Goal: Information Seeking & Learning: Find specific fact

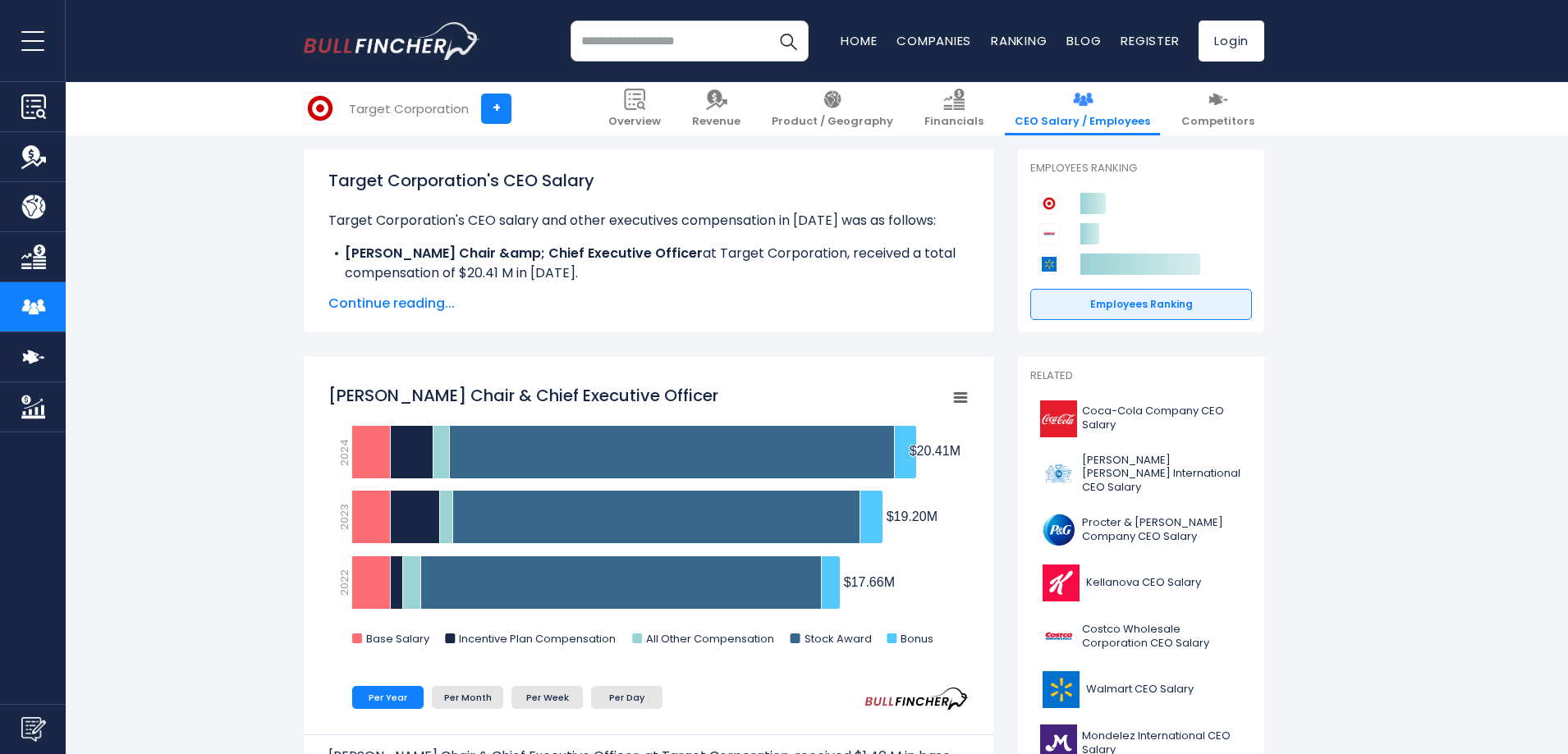
scroll to position [246, 0]
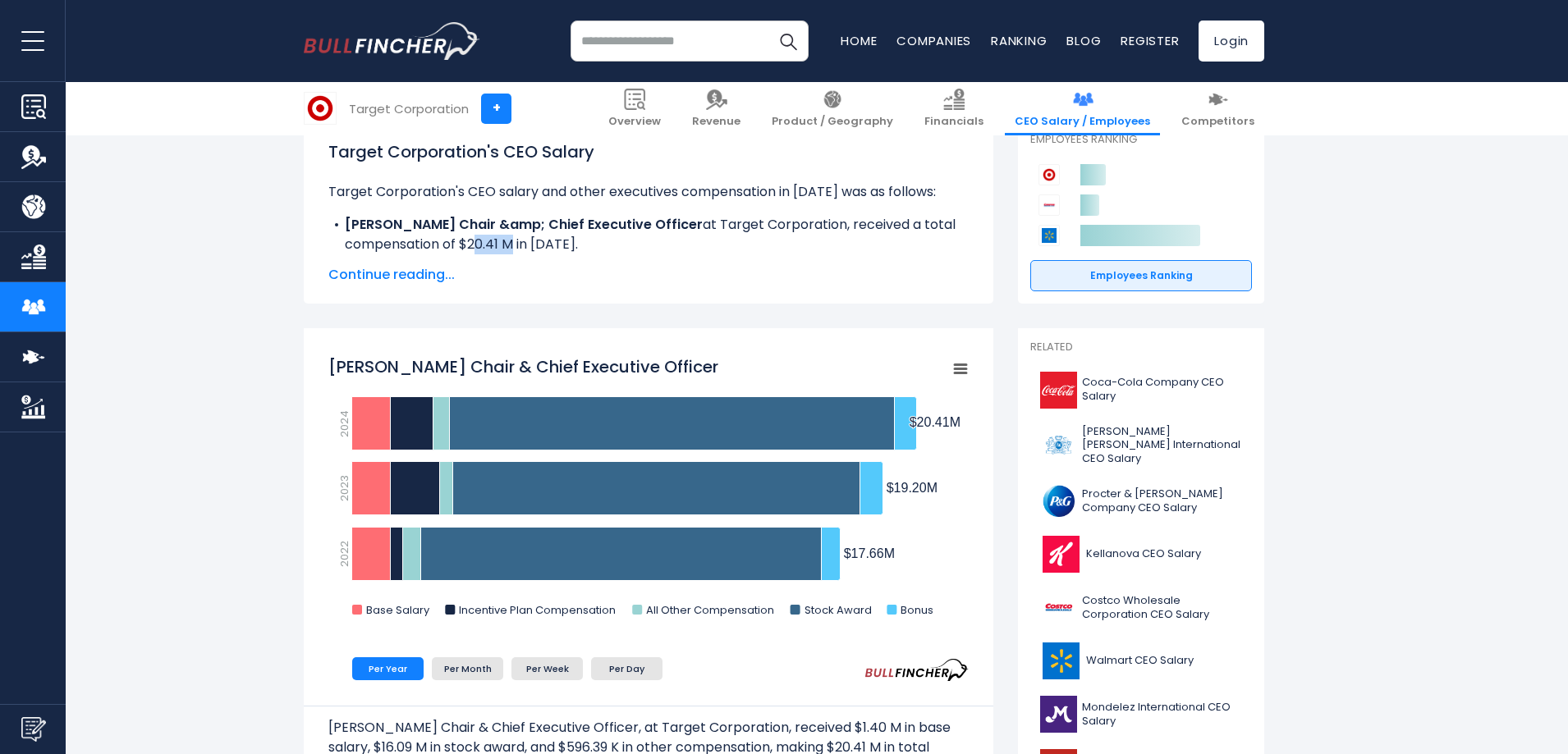
drag, startPoint x: 465, startPoint y: 246, endPoint x: 504, endPoint y: 247, distance: 39.0
click at [504, 247] on li "[PERSON_NAME] Chair &amp; Chief Executive Officer at Target Corporation, receiv…" at bounding box center [648, 234] width 640 height 39
click at [379, 274] on span "Continue reading..." at bounding box center [648, 275] width 640 height 20
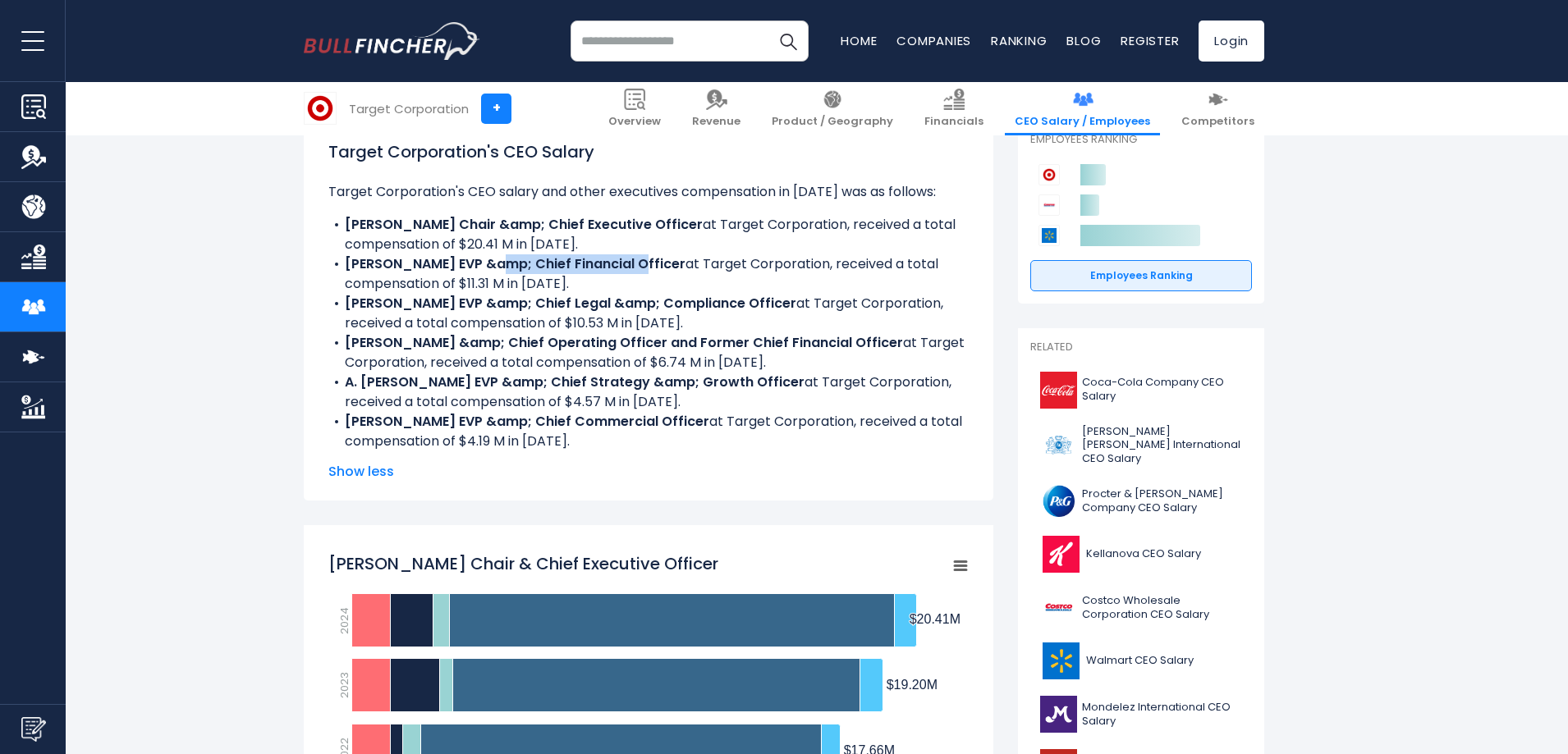
drag, startPoint x: 489, startPoint y: 260, endPoint x: 621, endPoint y: 262, distance: 132.0
click at [621, 262] on b "[PERSON_NAME] EVP &amp; Chief Financial Officer" at bounding box center [515, 264] width 341 height 19
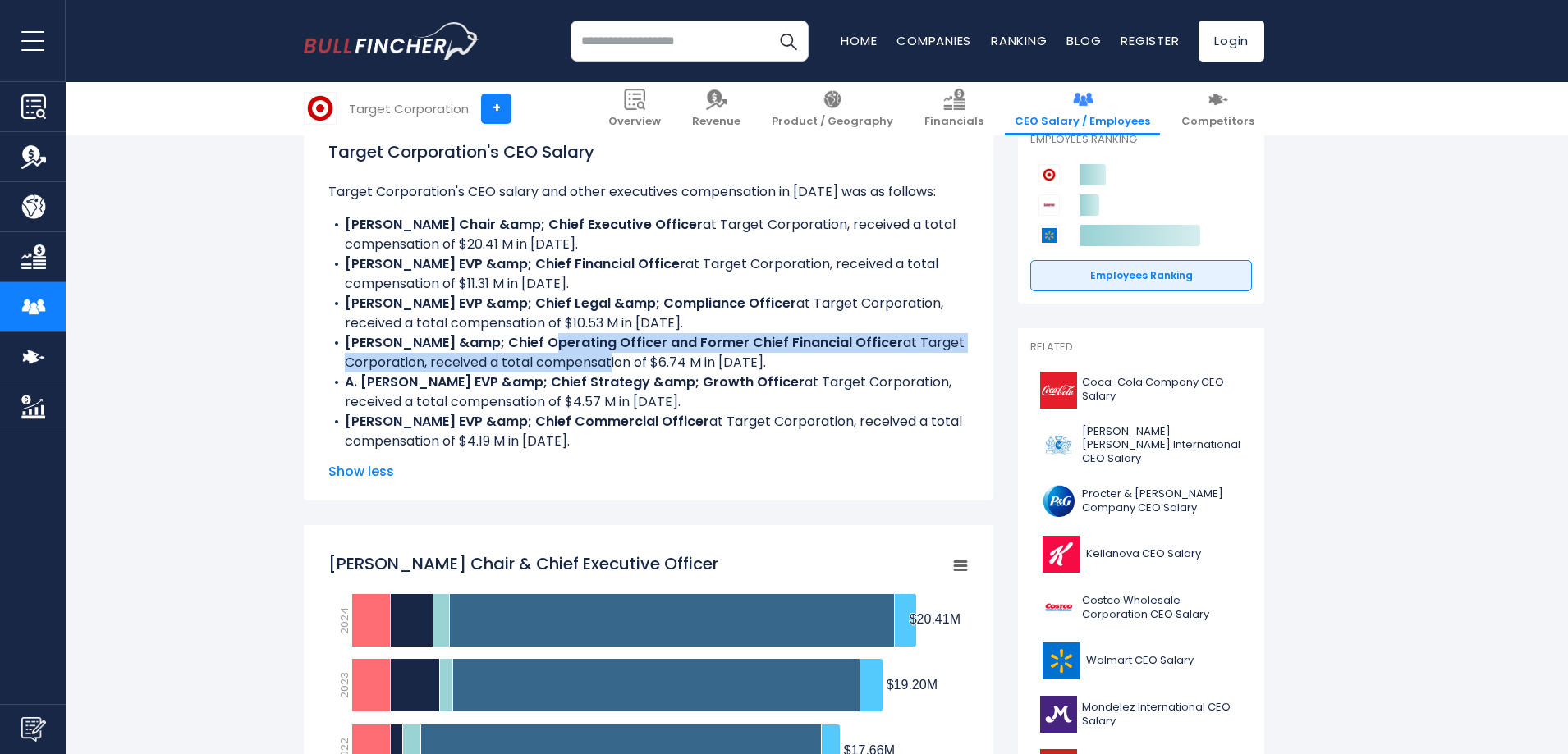
drag, startPoint x: 531, startPoint y: 345, endPoint x: 649, endPoint y: 356, distance: 118.5
click at [649, 356] on li "[PERSON_NAME] &amp; Chief Operating Officer and Former Chief Financial Officer …" at bounding box center [648, 353] width 640 height 39
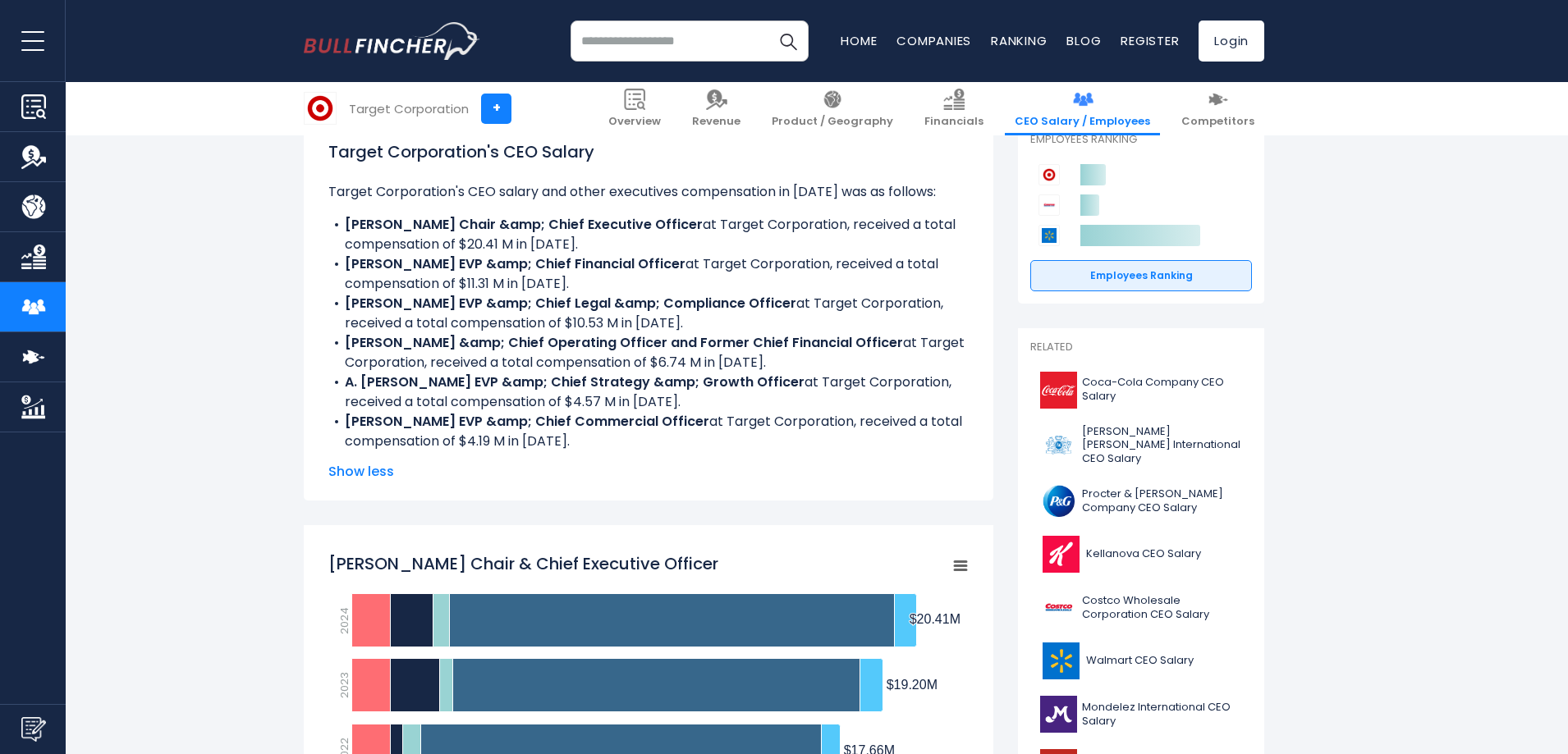
drag, startPoint x: 794, startPoint y: 333, endPoint x: 934, endPoint y: 341, distance: 140.2
click at [934, 341] on ul "Target Corporation's CEO salary and other executives compensation in [DATE] was…" at bounding box center [648, 316] width 640 height 269
click at [934, 341] on li "[PERSON_NAME] &amp; Chief Operating Officer and Former Chief Financial Officer …" at bounding box center [648, 353] width 640 height 39
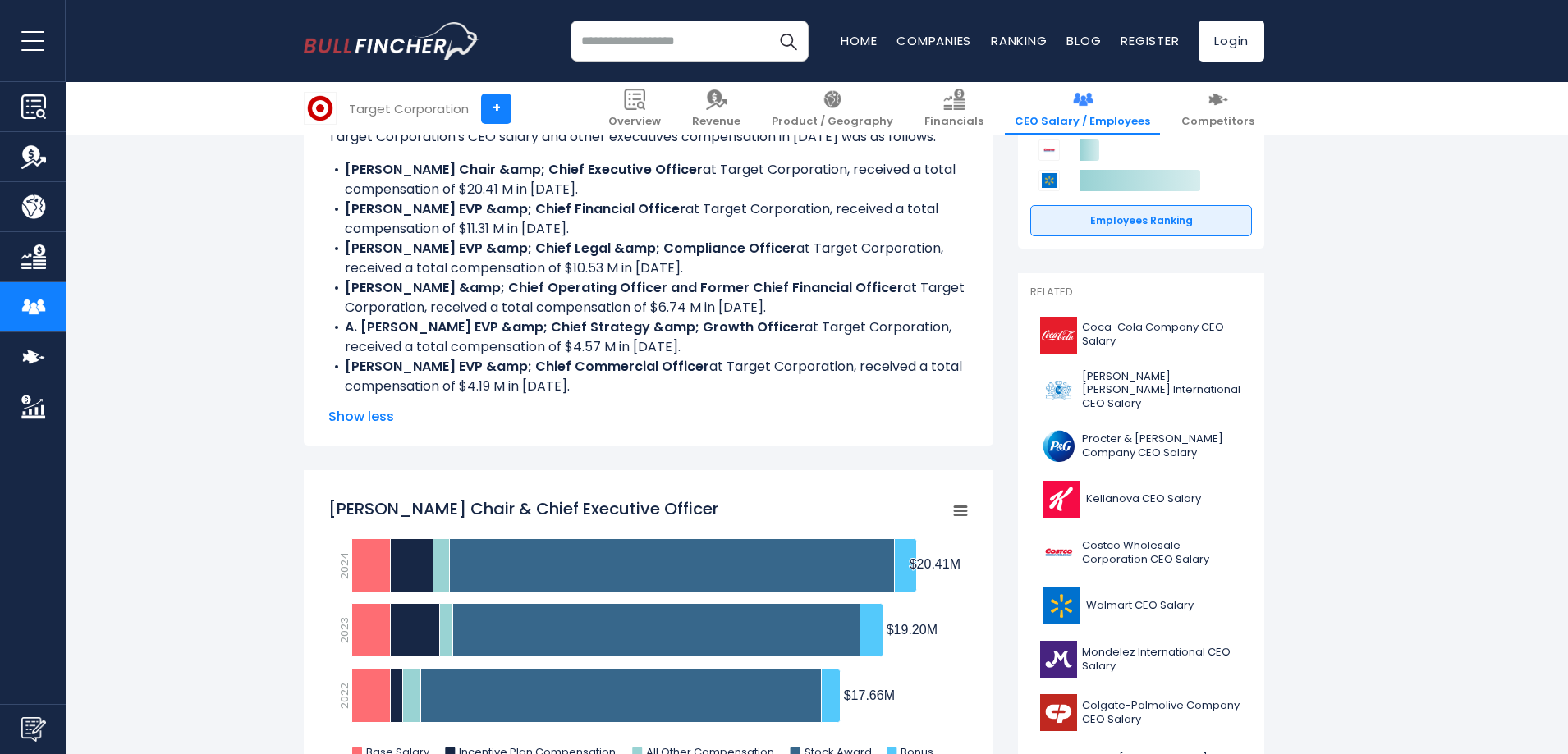
scroll to position [328, 0]
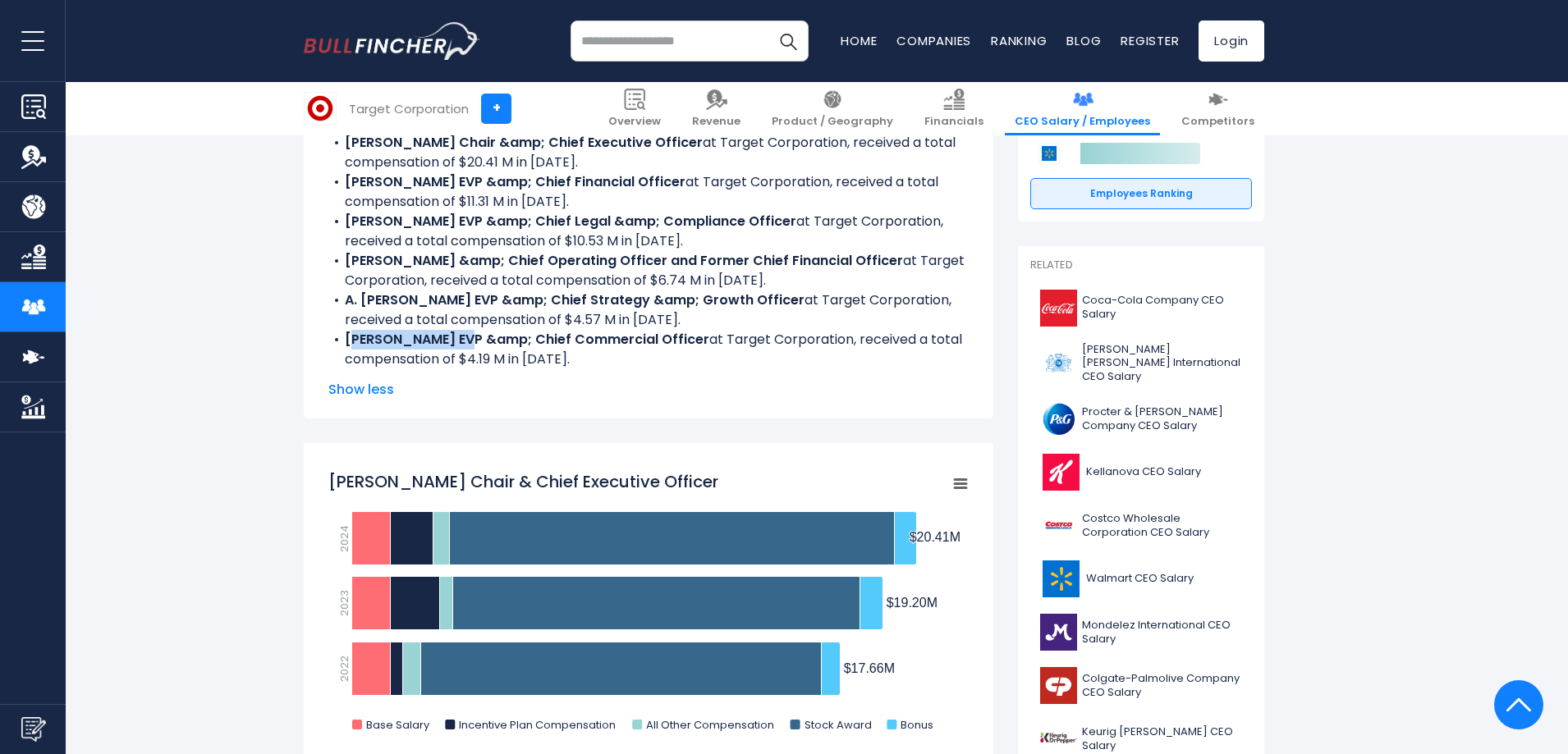
drag, startPoint x: 354, startPoint y: 340, endPoint x: 462, endPoint y: 343, distance: 108.0
click at [462, 343] on b "[PERSON_NAME] EVP &amp; Chief Commercial Officer" at bounding box center [527, 339] width 364 height 19
drag, startPoint x: 346, startPoint y: 338, endPoint x: 431, endPoint y: 341, distance: 85.1
click at [431, 341] on b "[PERSON_NAME] EVP &amp; Chief Commercial Officer" at bounding box center [527, 339] width 364 height 19
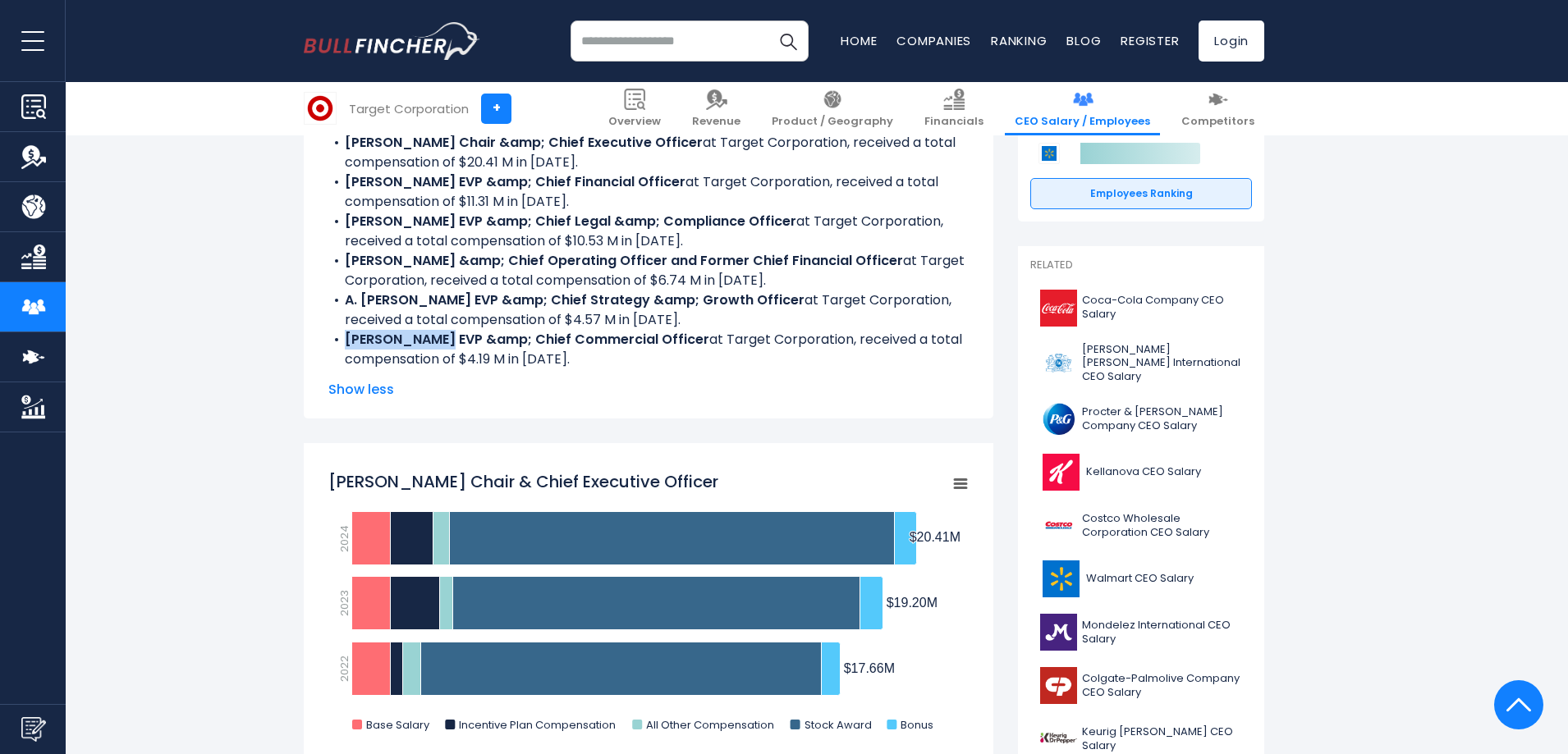
click at [432, 341] on b "[PERSON_NAME] EVP &amp; Chief Commercial Officer" at bounding box center [527, 339] width 364 height 19
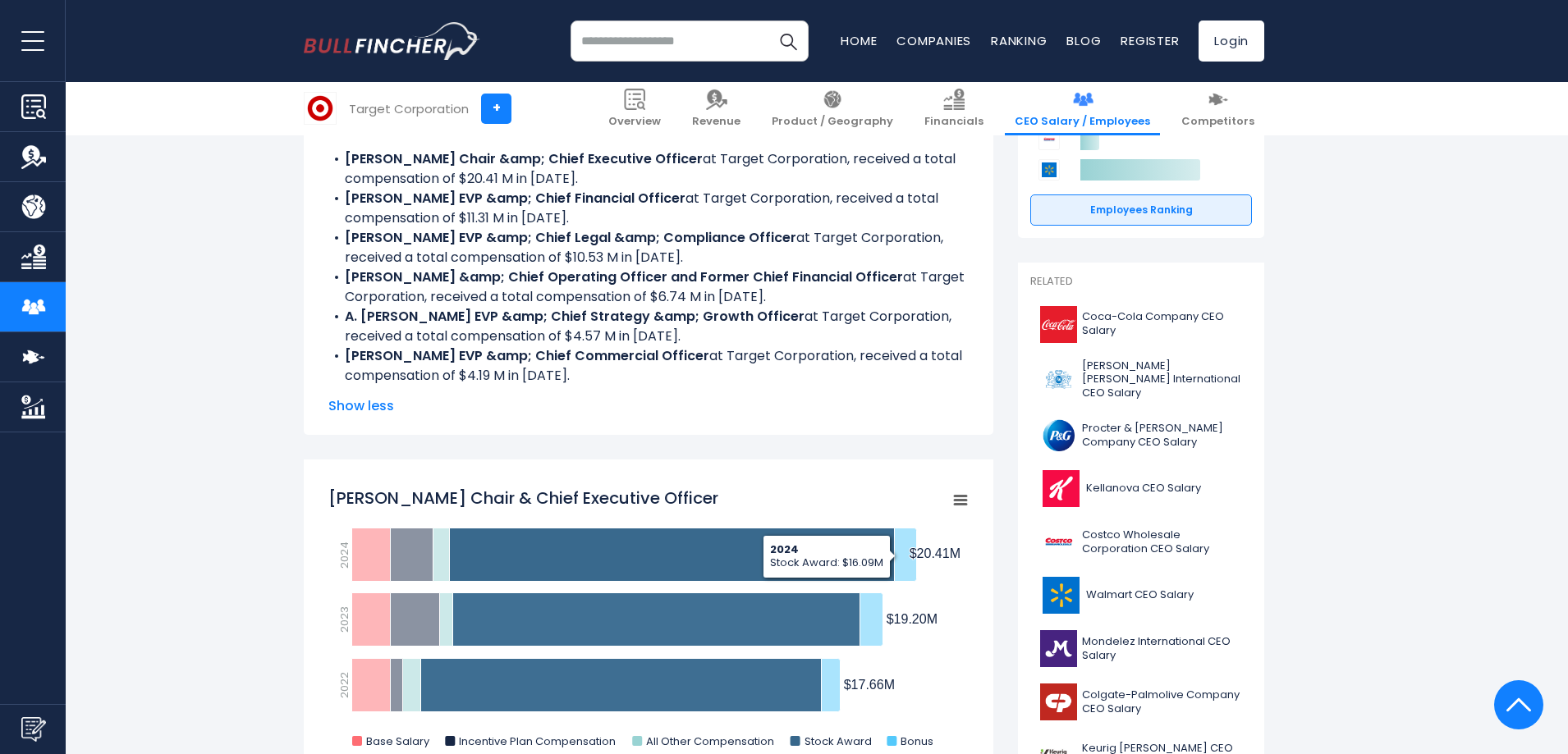
scroll to position [246, 0]
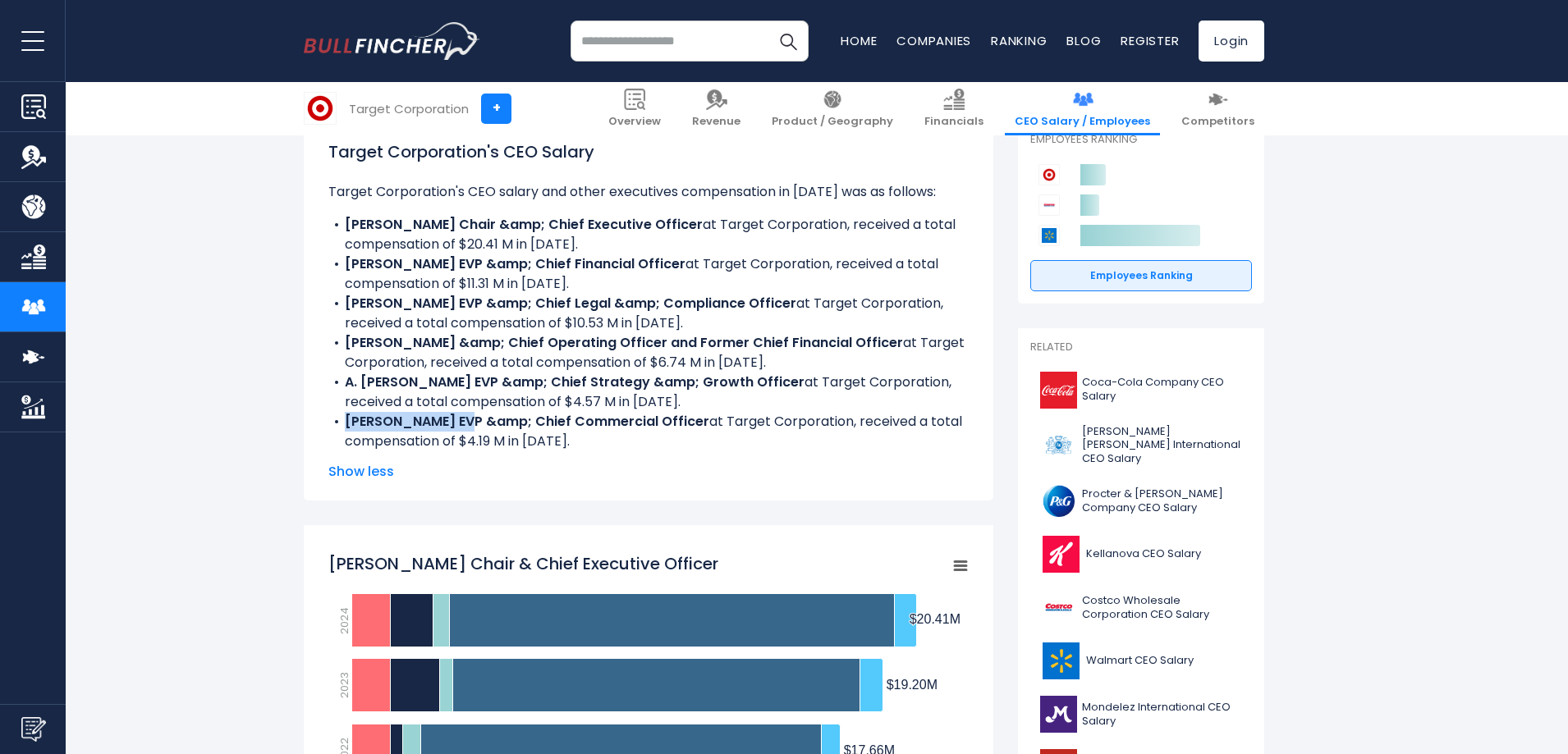
drag, startPoint x: 344, startPoint y: 422, endPoint x: 460, endPoint y: 420, distance: 116.0
click at [460, 420] on li "[PERSON_NAME] EVP &amp; Chief Commercial Officer at Target Corporation, receive…" at bounding box center [648, 431] width 640 height 39
copy b "[PERSON_NAME]"
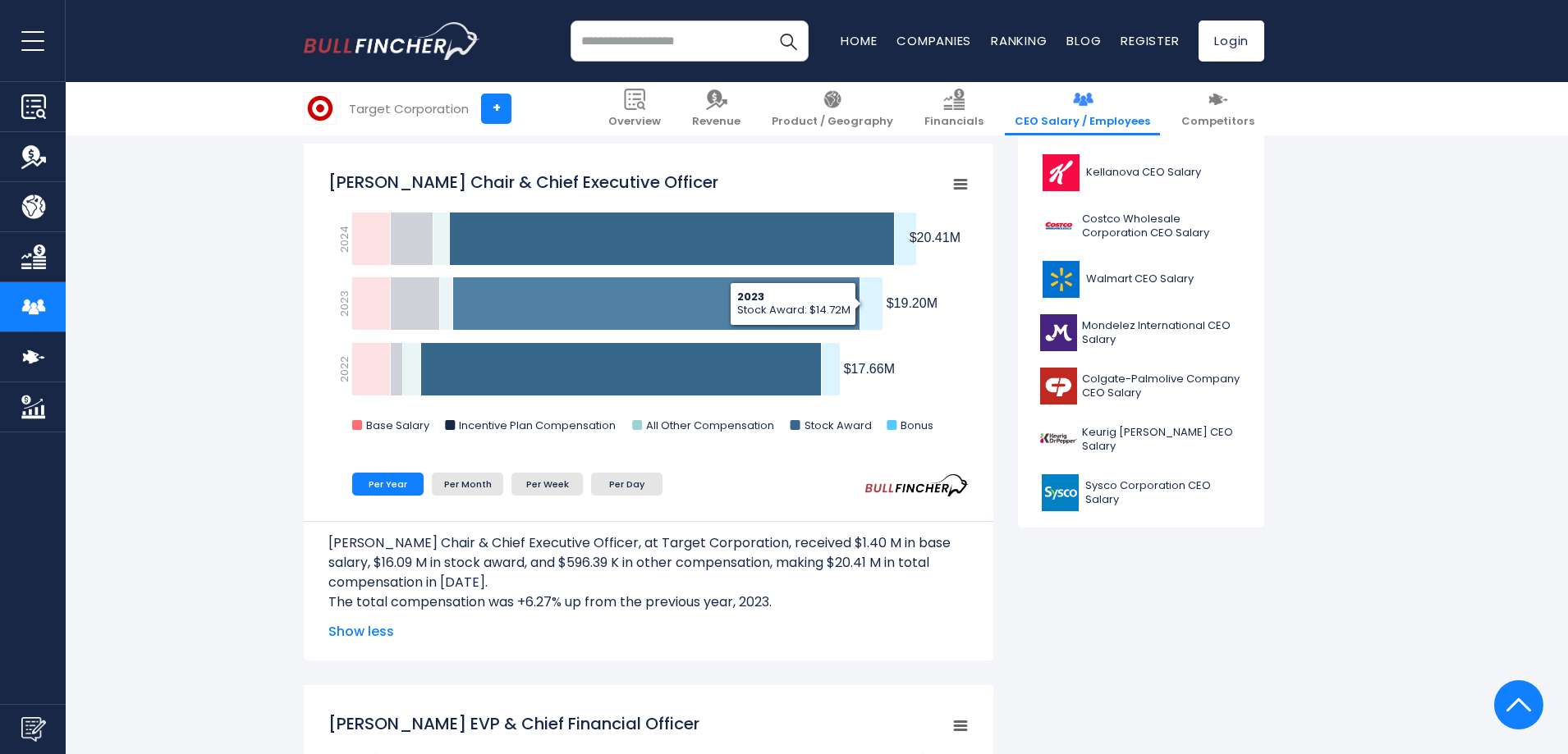
scroll to position [656, 0]
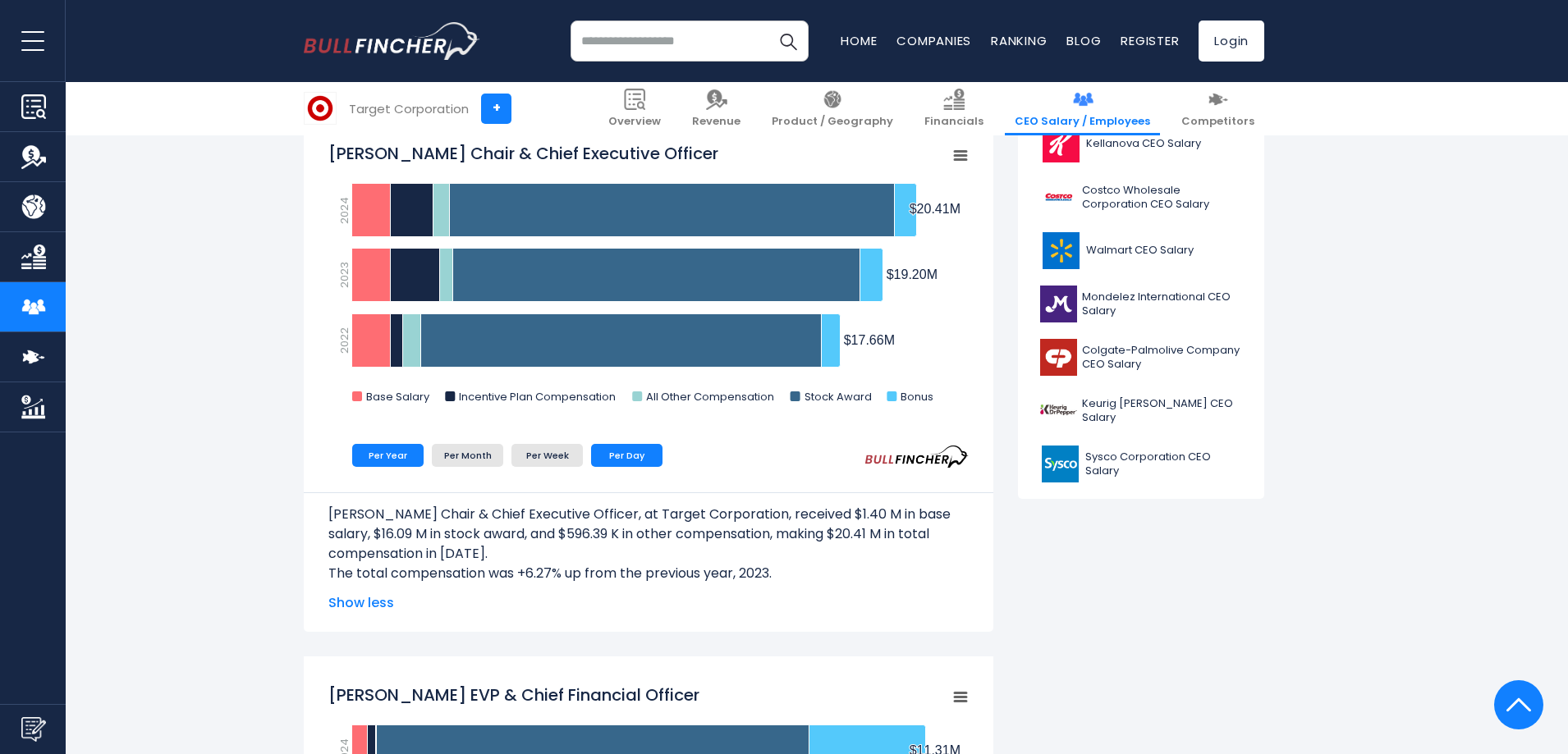
click at [640, 462] on li "Per Day" at bounding box center [626, 455] width 72 height 23
click at [558, 460] on li "Per Week" at bounding box center [547, 455] width 72 height 23
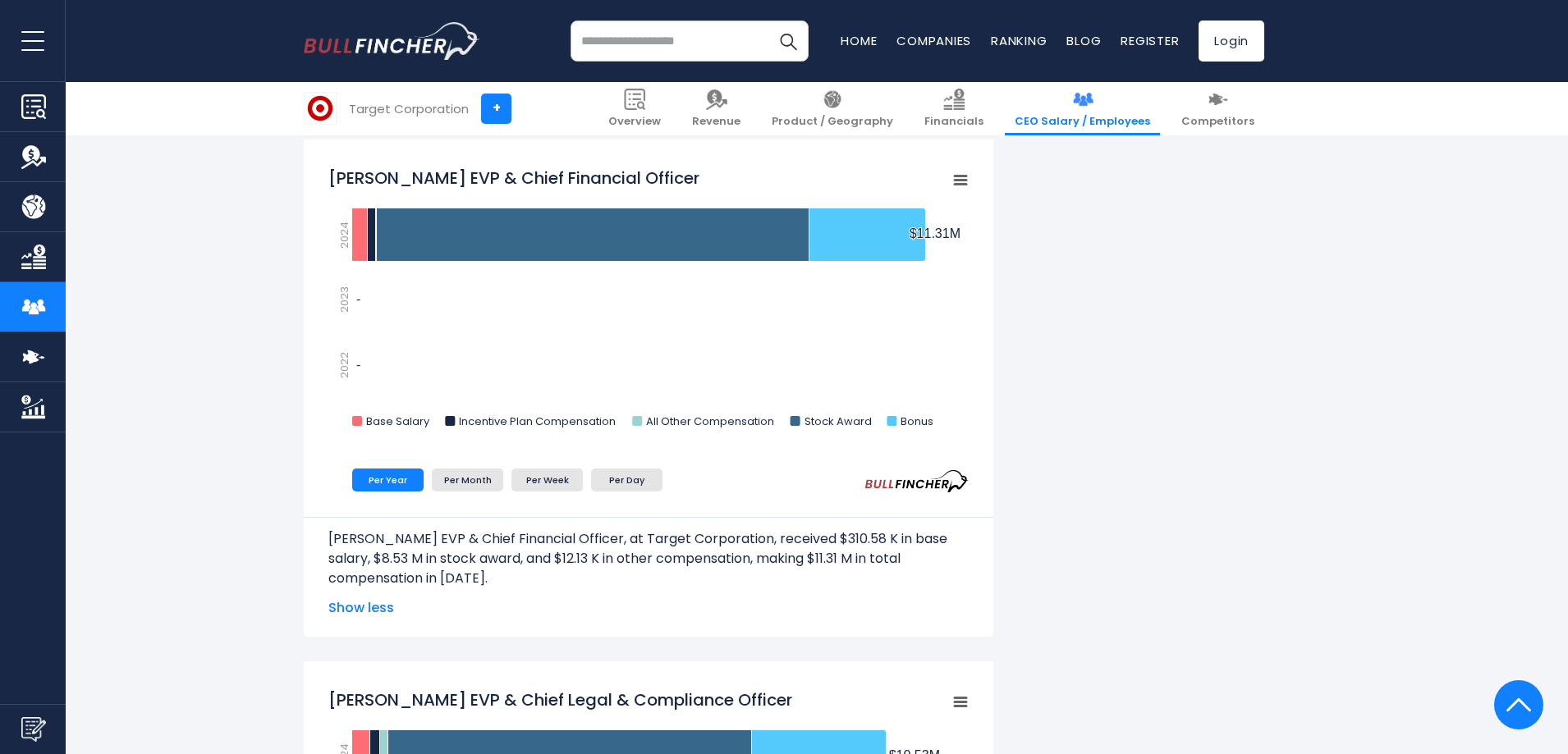
scroll to position [1067, 0]
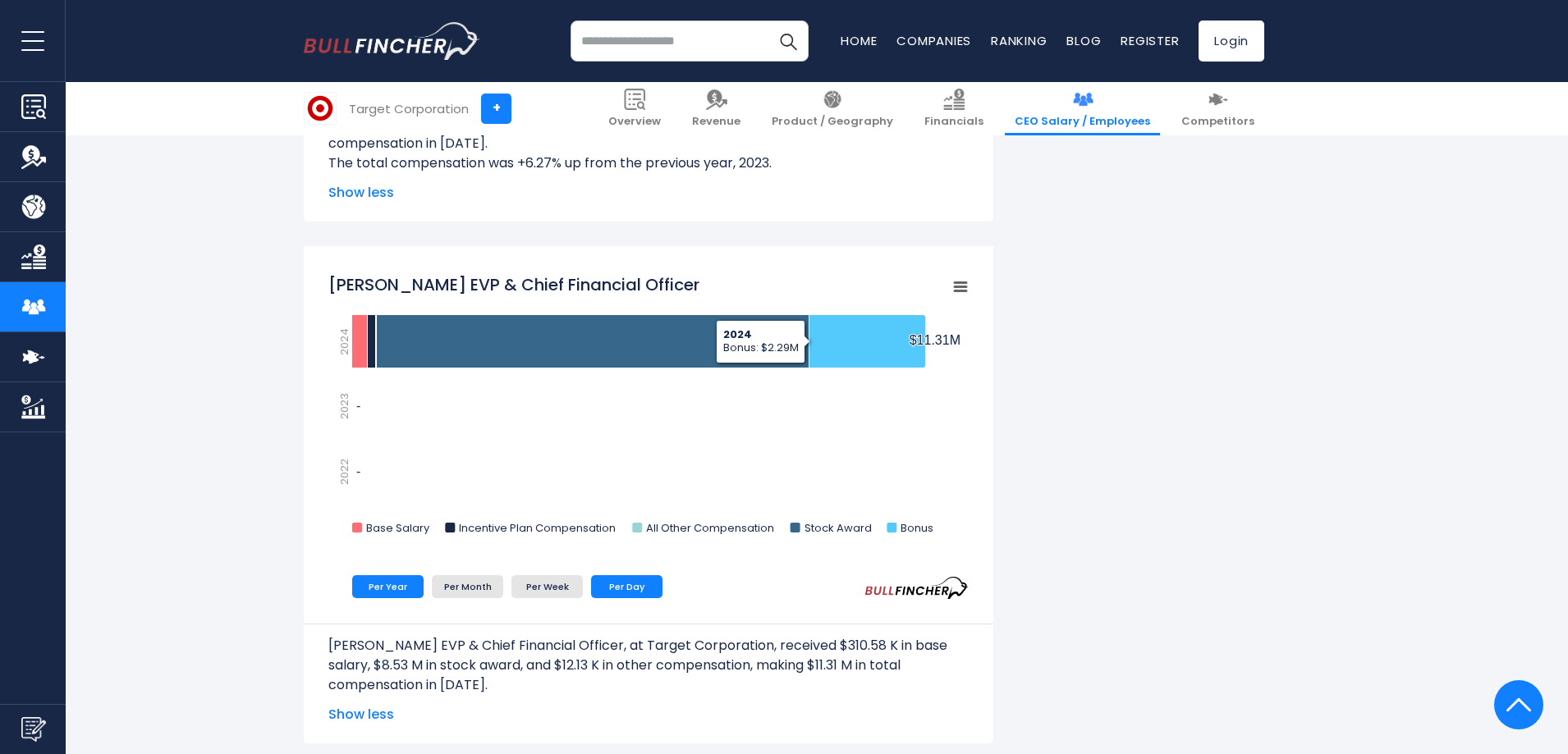
click at [644, 585] on li "Per Day" at bounding box center [626, 586] width 72 height 23
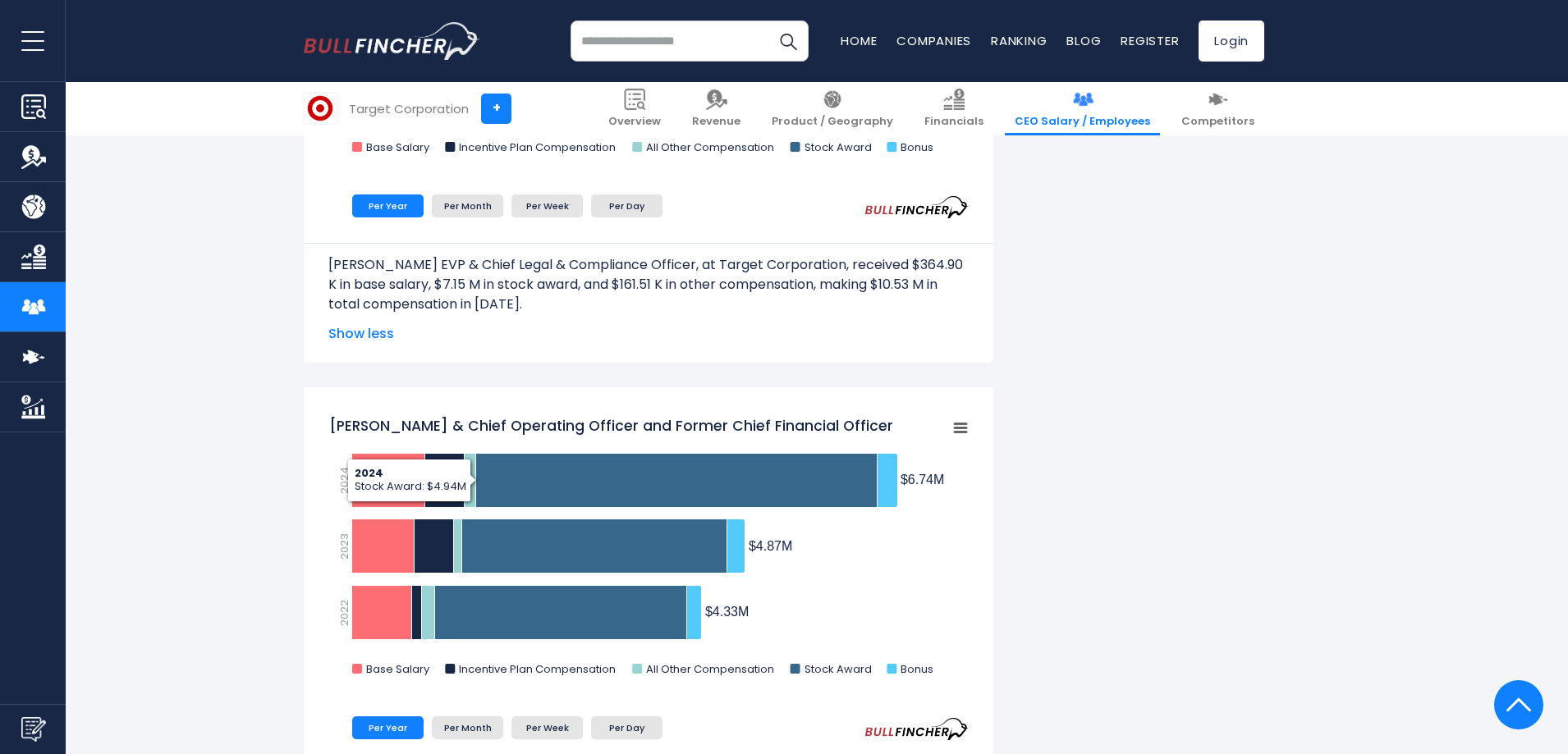
scroll to position [2216, 0]
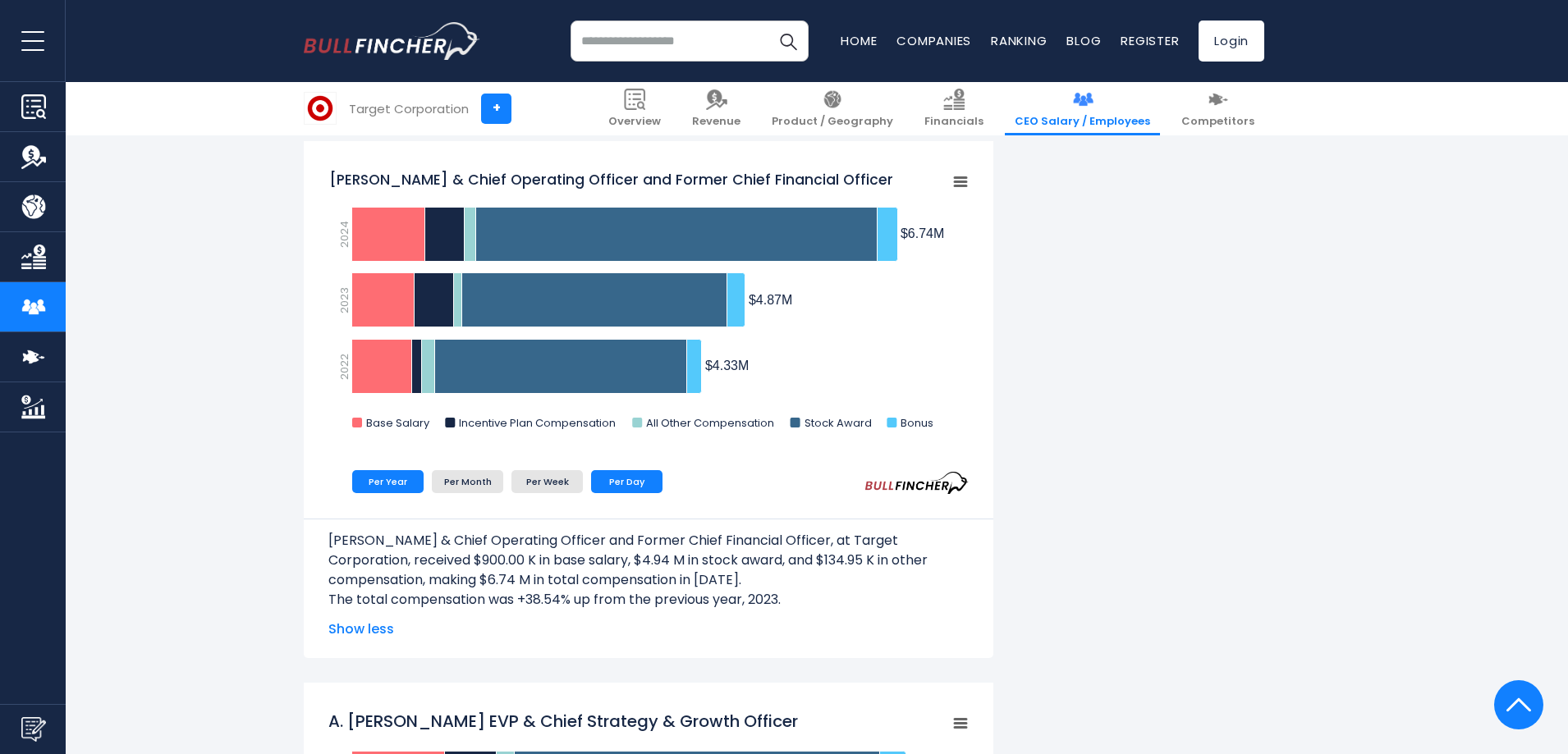
click at [629, 478] on li "Per Day" at bounding box center [626, 481] width 72 height 23
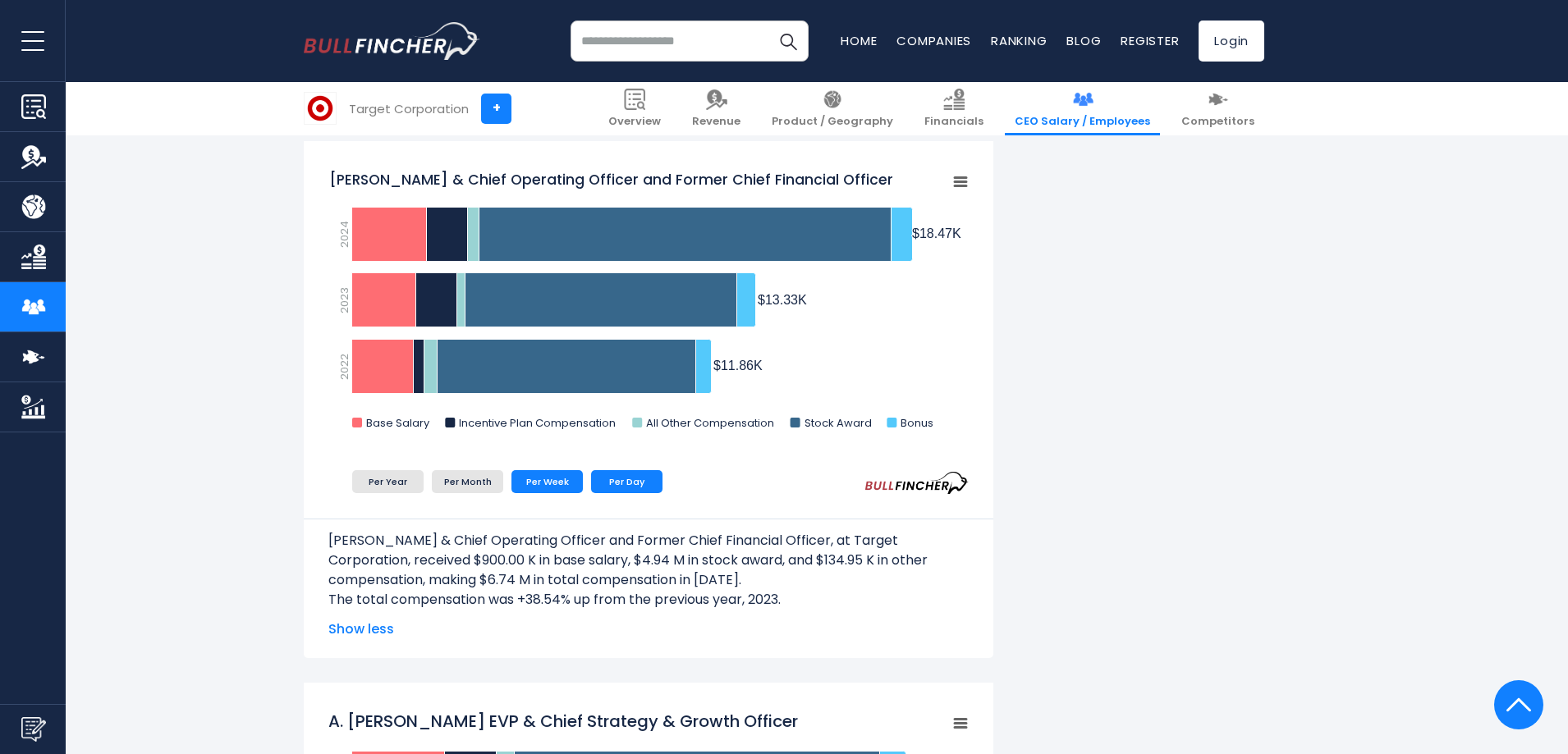
click at [563, 477] on li "Per Week" at bounding box center [547, 481] width 72 height 23
click at [471, 482] on li "Per Month" at bounding box center [467, 481] width 72 height 23
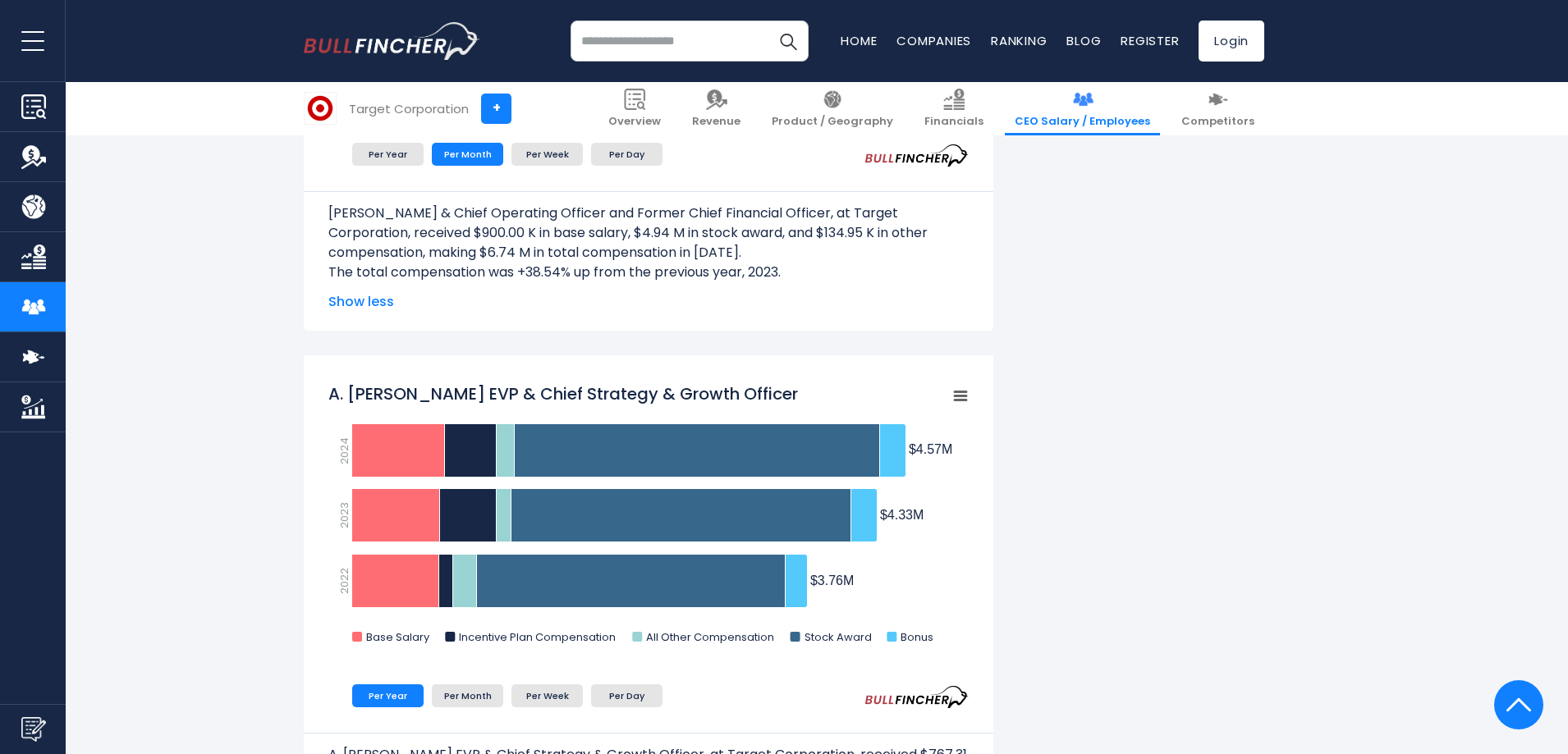
scroll to position [2544, 0]
click at [469, 697] on li "Per Month" at bounding box center [467, 694] width 72 height 23
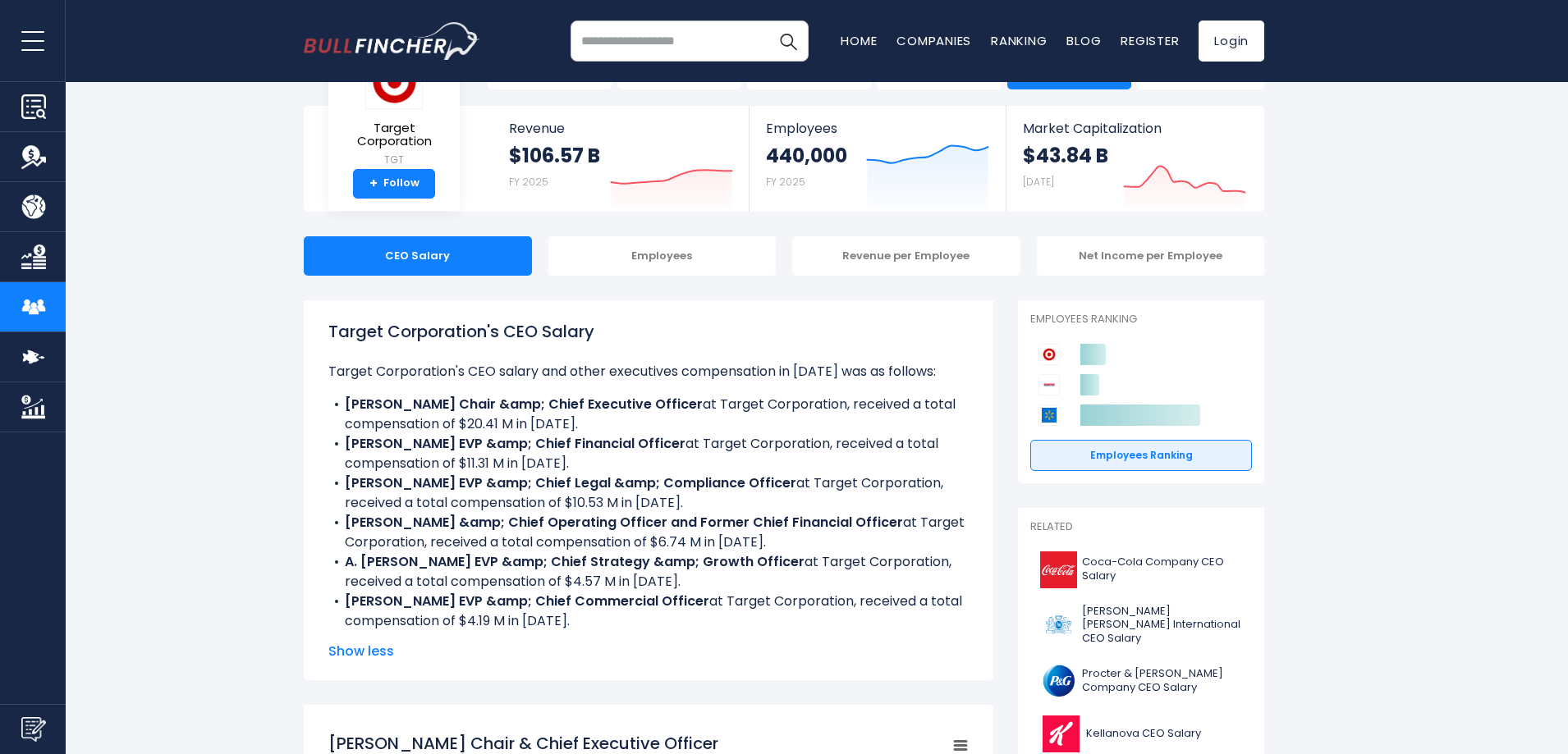
scroll to position [0, 0]
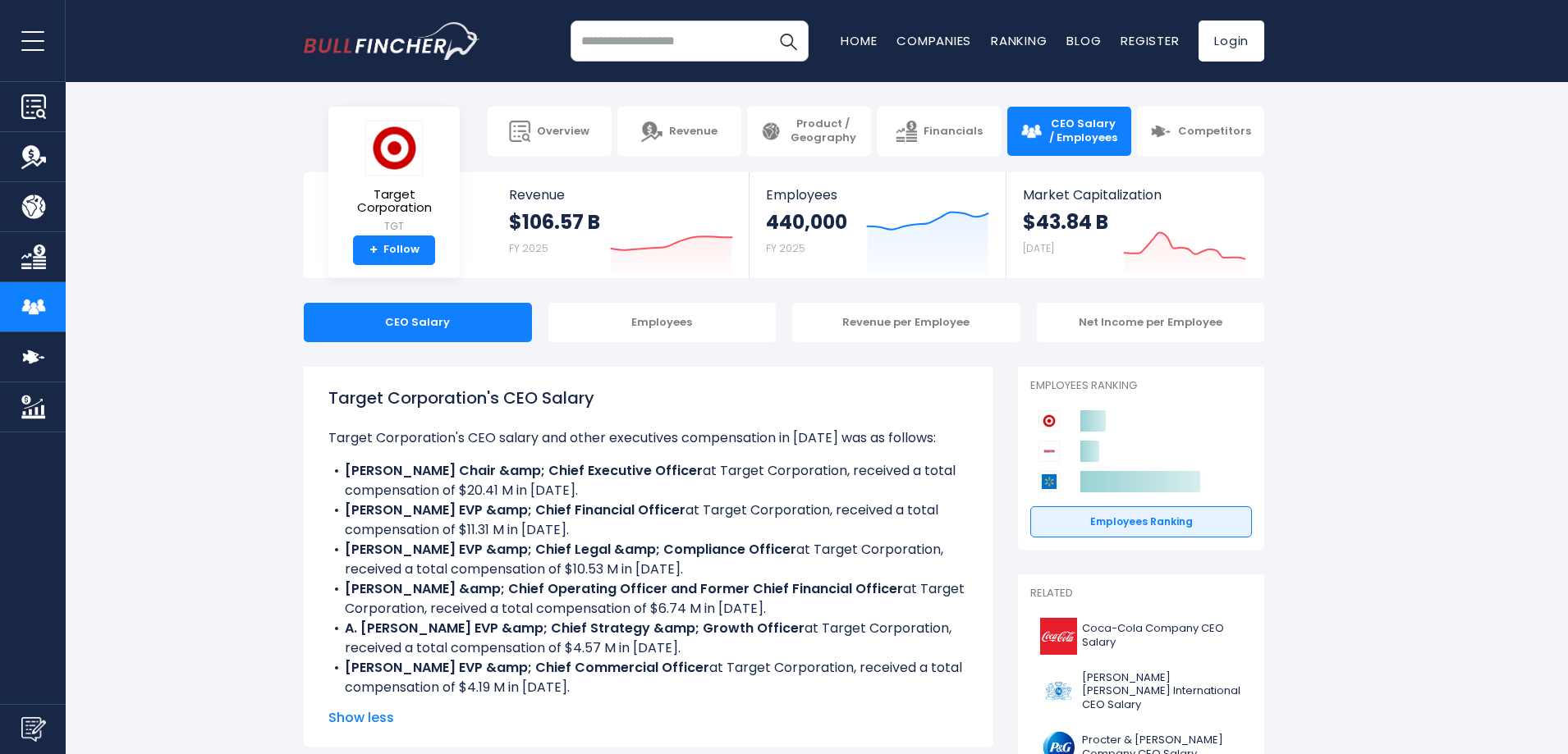
click at [1314, 232] on section "Target Corporation TGT + Follow Revenue $106.57 B FY 2025 Created with Highchar…" at bounding box center [784, 225] width 1568 height 106
